Goal: Check status: Check status

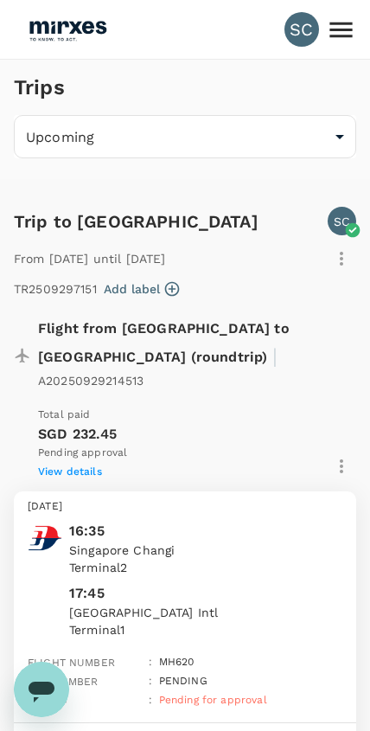
click at [348, 21] on icon at bounding box center [341, 30] width 30 height 30
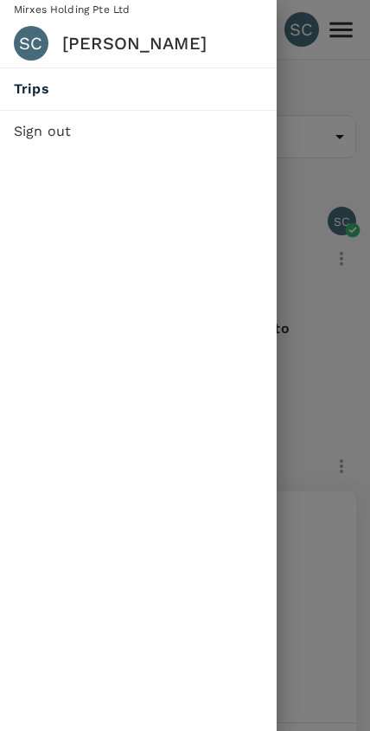
click at [327, 151] on div at bounding box center [185, 365] width 370 height 731
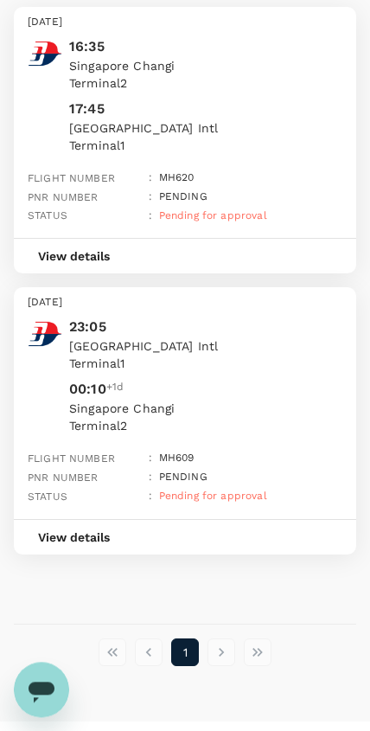
scroll to position [483, 0]
click at [231, 639] on li "pagination navigation" at bounding box center [221, 653] width 36 height 28
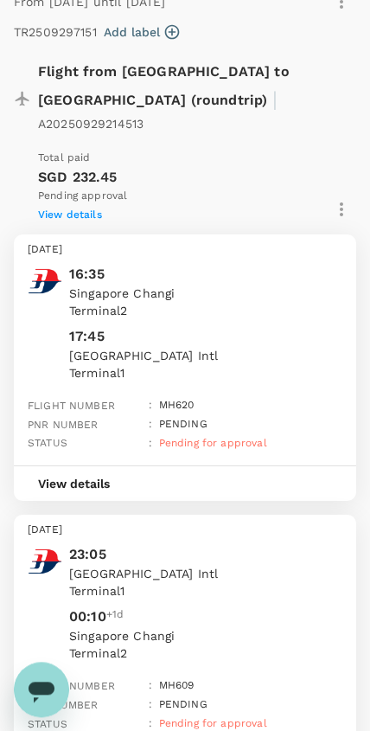
scroll to position [0, 0]
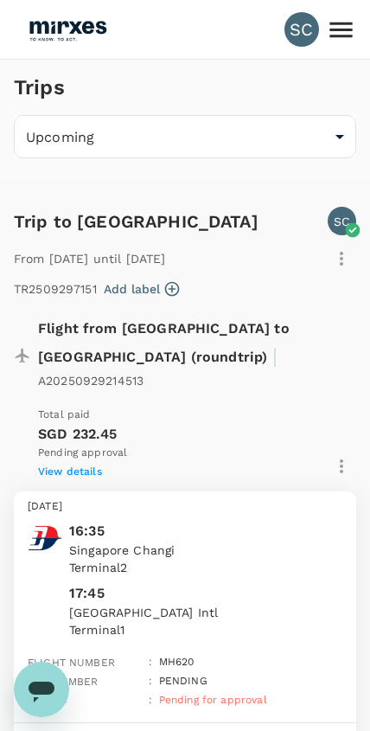
click at [295, 131] on body "SC Trips Upcoming /trips/upcoming ​ Trip to [GEOGRAPHIC_DATA] [GEOGRAPHIC_DATA]…" at bounding box center [185, 626] width 370 height 1252
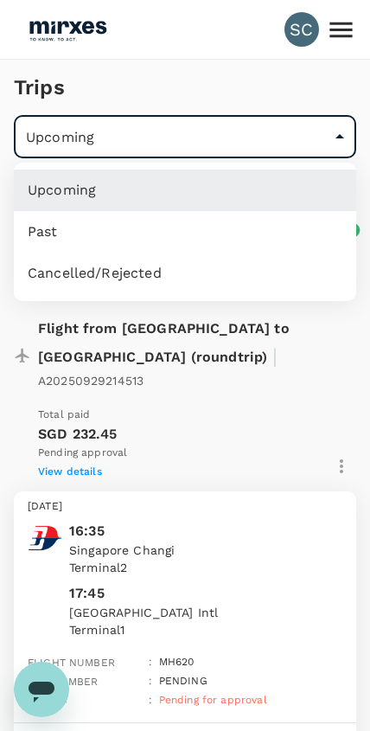
click at [243, 268] on li "Cancelled/Rejected" at bounding box center [185, 274] width 342 height 42
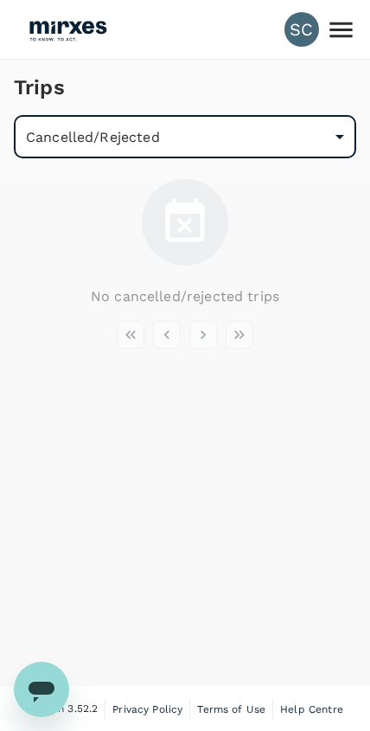
click at [298, 138] on body "SC Trips Cancelled/Rejected /trips/aborted ​ No cancelled/rejected trips Versio…" at bounding box center [185, 366] width 370 height 733
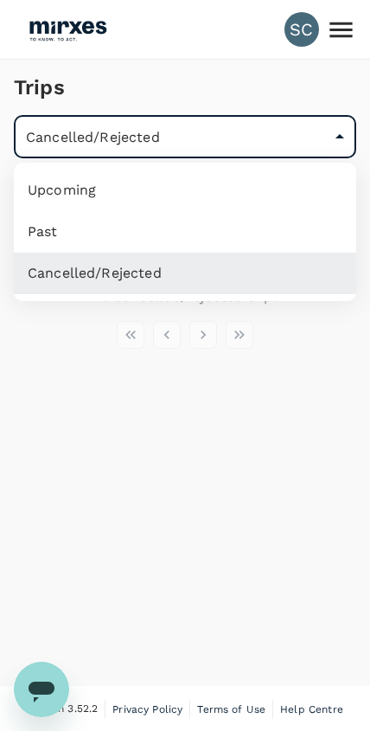
click at [224, 218] on li "Past" at bounding box center [185, 232] width 342 height 42
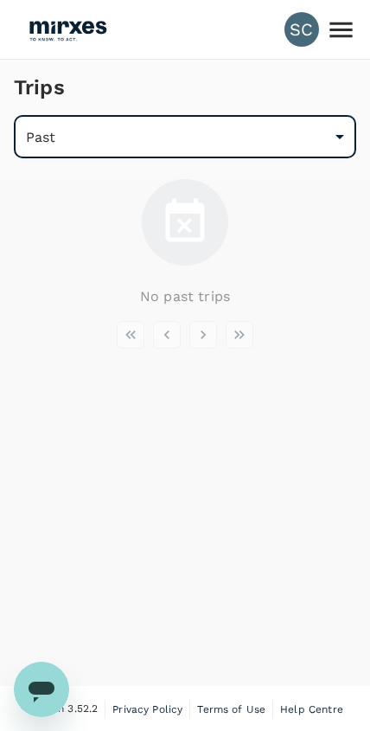
click at [278, 134] on body "SC Trips Past /trips/completed ​ No past trips Version 3.52.2 Privacy Policy Te…" at bounding box center [185, 366] width 370 height 733
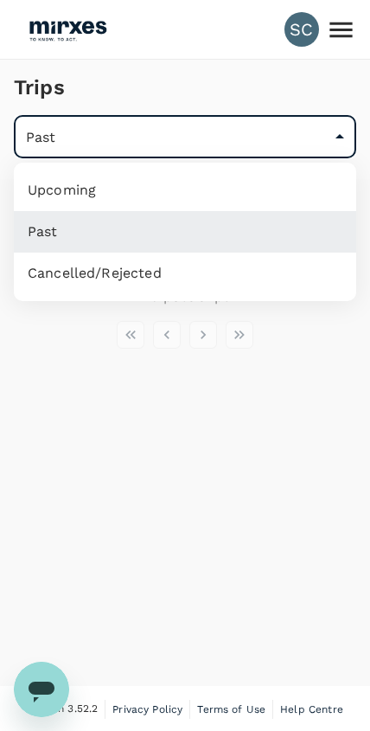
click at [240, 193] on li "Upcoming" at bounding box center [185, 191] width 342 height 42
type input "/trips/upcoming"
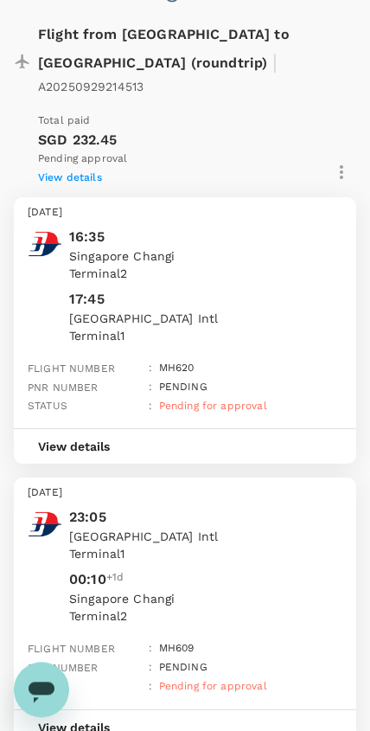
scroll to position [293, 0]
